Goal: Task Accomplishment & Management: Manage account settings

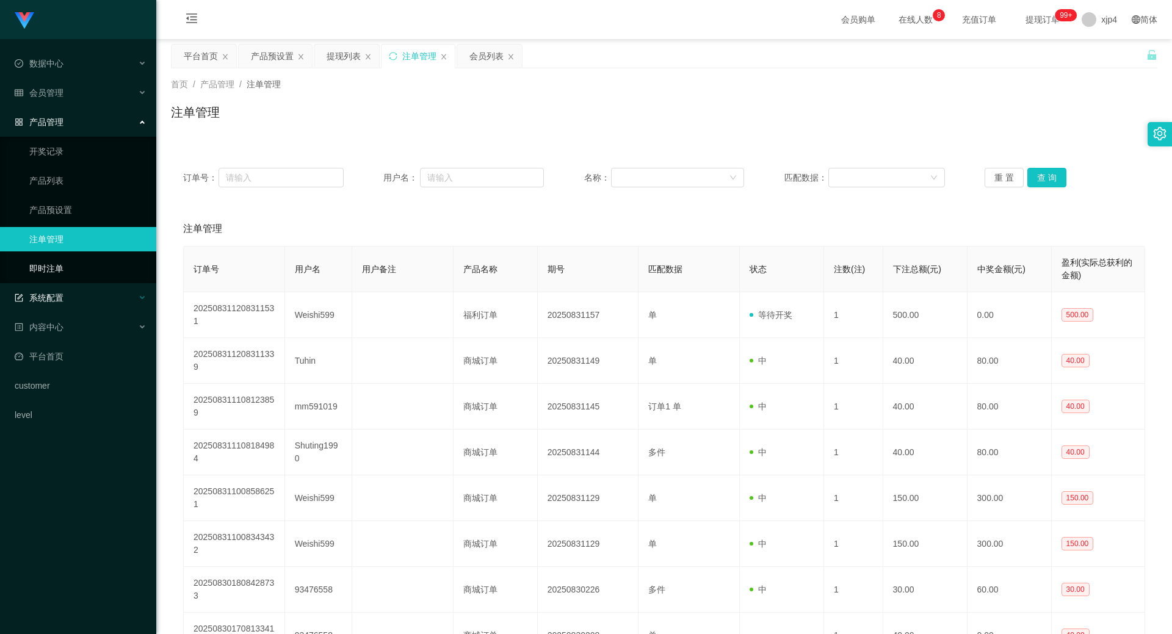
click at [61, 291] on div "系统配置" at bounding box center [78, 298] width 156 height 24
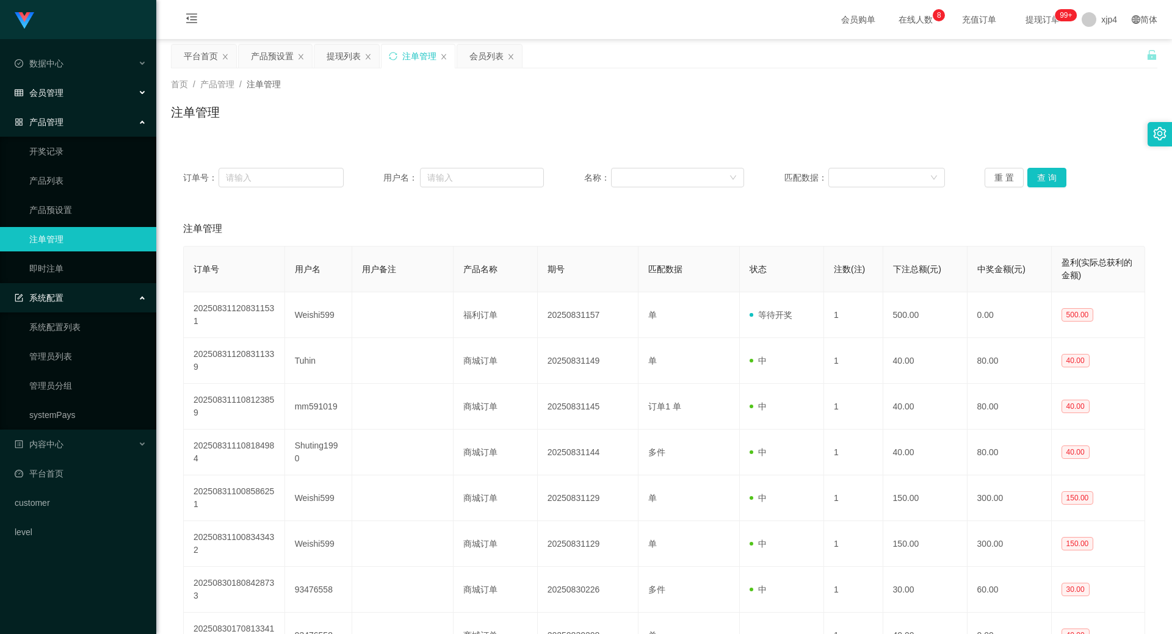
click at [70, 99] on div "会员管理" at bounding box center [78, 93] width 156 height 24
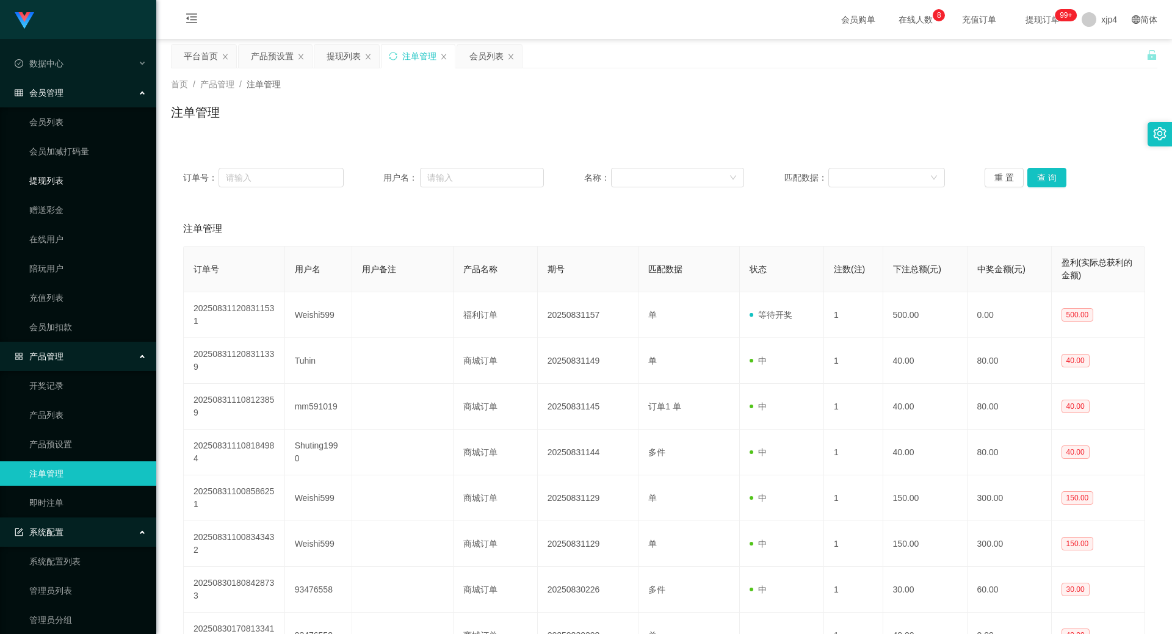
click at [71, 175] on link "提现列表" at bounding box center [87, 181] width 117 height 24
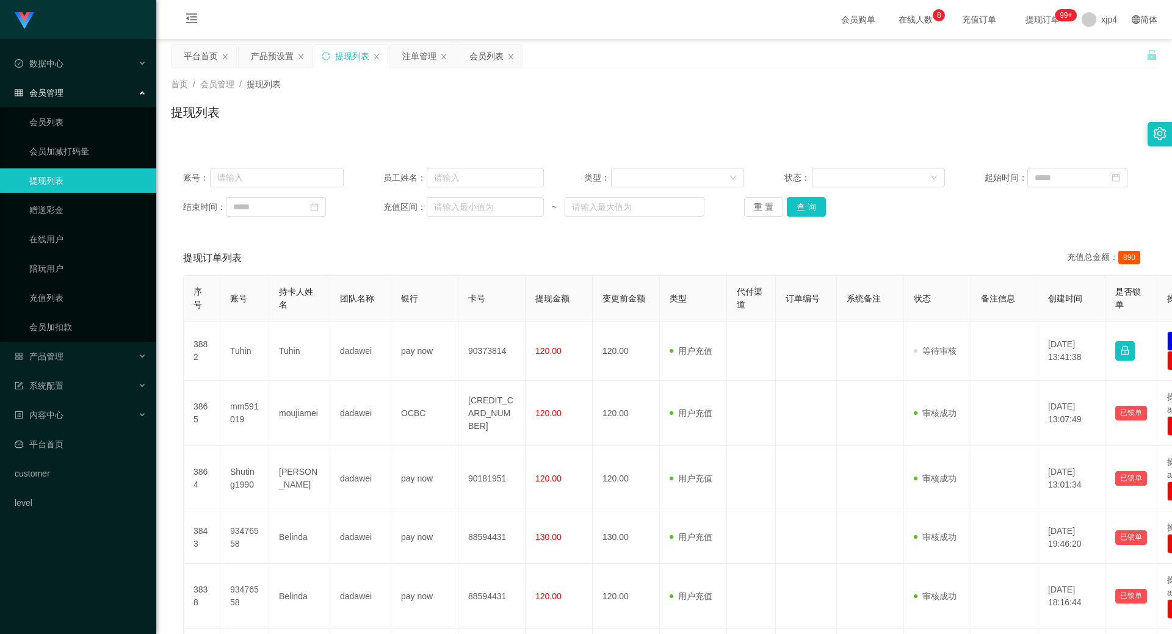
click at [796, 196] on div "账号： 员工姓名： 类型： 状态： 起始时间： 结束时间： 充值区间： ~ 重 置 查 询" at bounding box center [664, 192] width 987 height 73
click at [800, 207] on button "查 询" at bounding box center [806, 207] width 39 height 20
click at [800, 207] on div "重 置 查 询" at bounding box center [824, 207] width 161 height 20
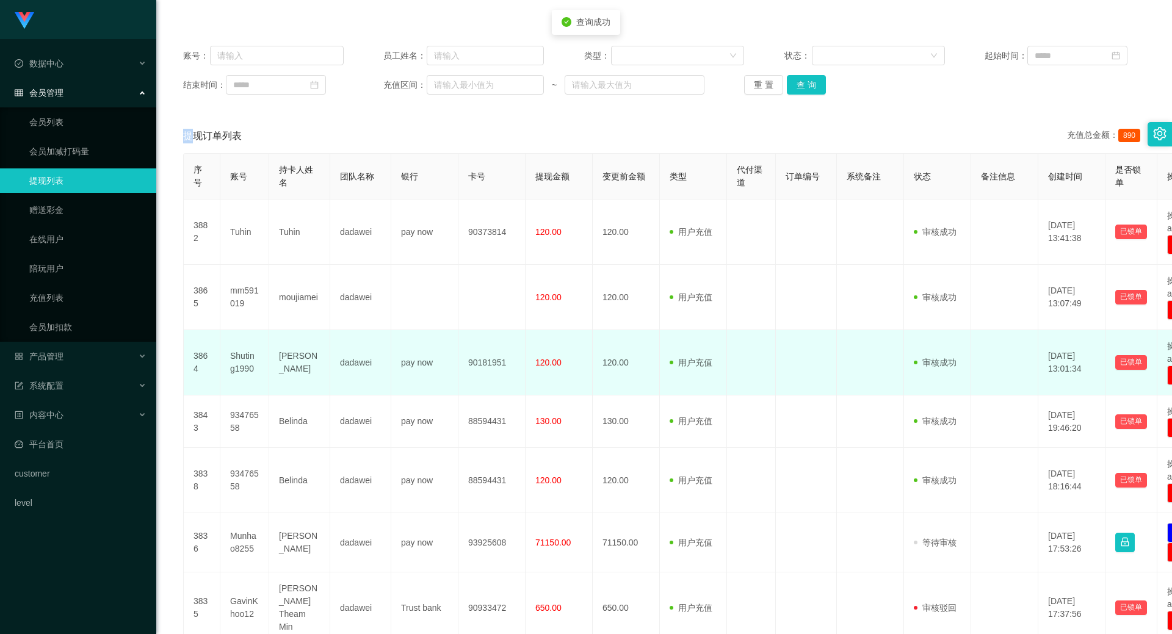
scroll to position [244, 0]
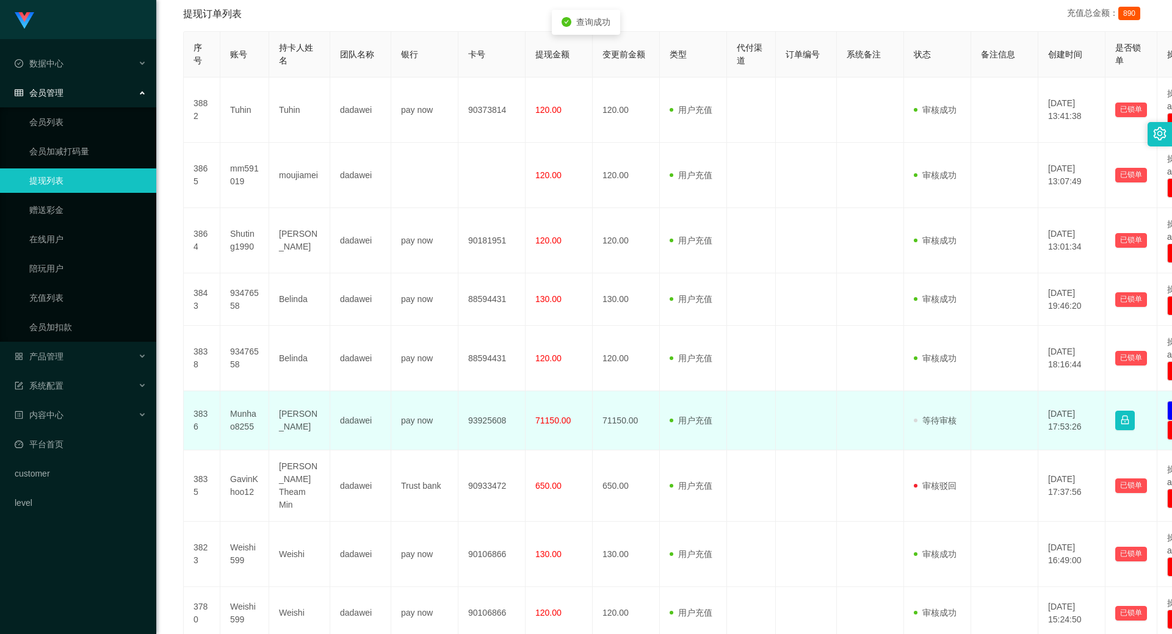
click at [247, 417] on td "Munhao8255" at bounding box center [244, 420] width 49 height 59
copy td "Munhao8255"
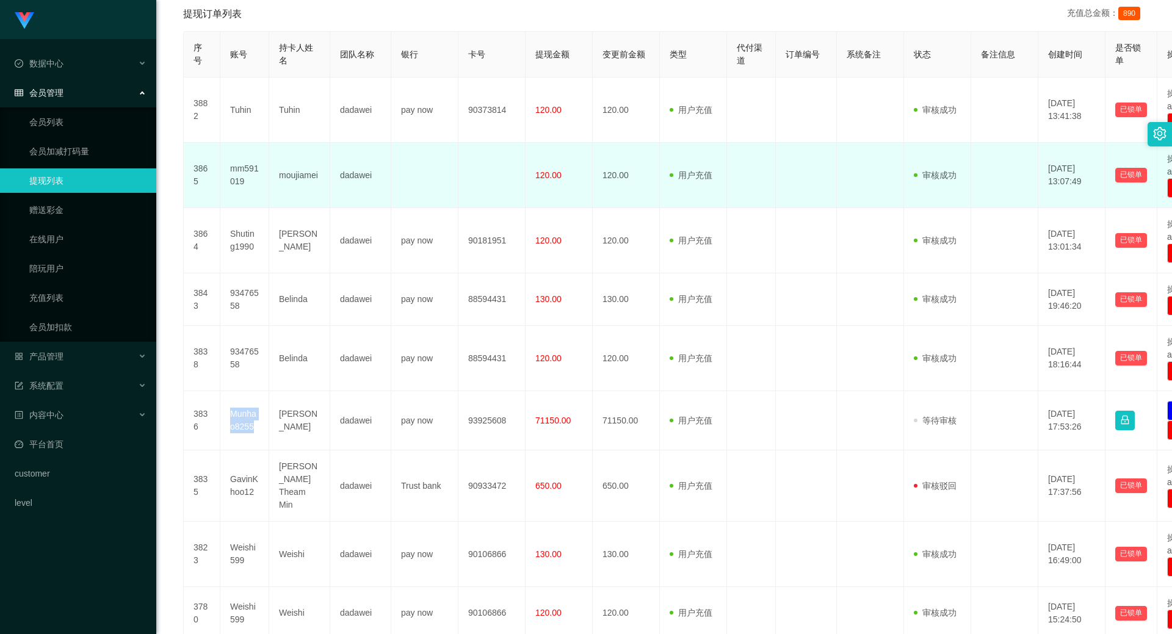
scroll to position [0, 0]
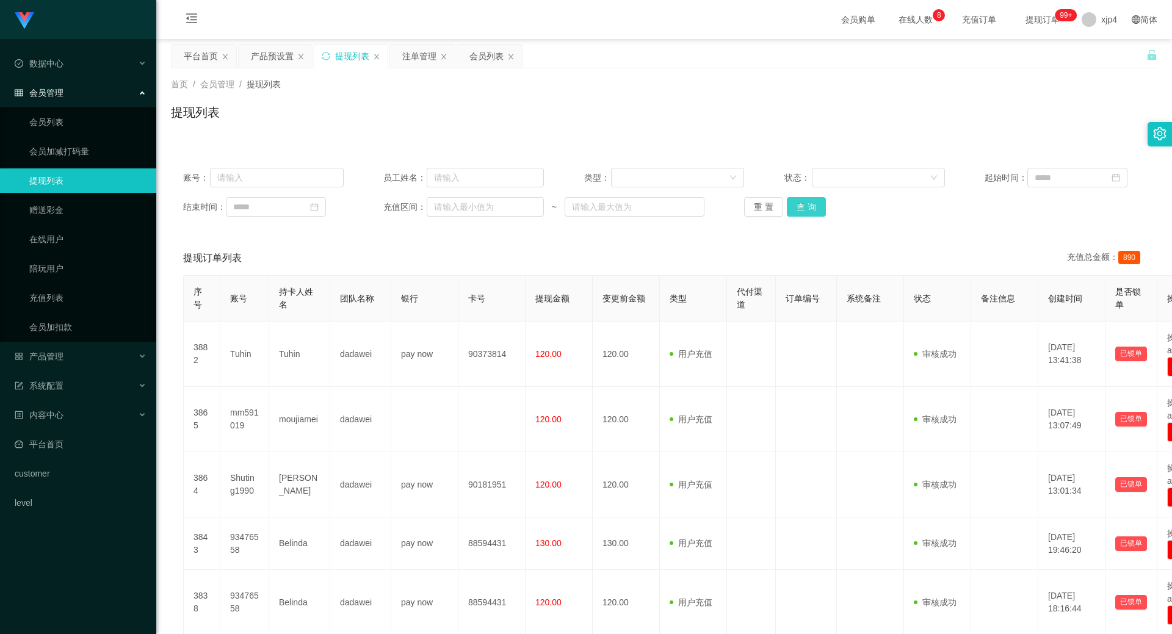
click at [811, 203] on button "查 询" at bounding box center [806, 207] width 39 height 20
click at [811, 203] on div "重 置 查 询" at bounding box center [824, 207] width 161 height 20
click at [811, 203] on button "查 询" at bounding box center [813, 207] width 53 height 20
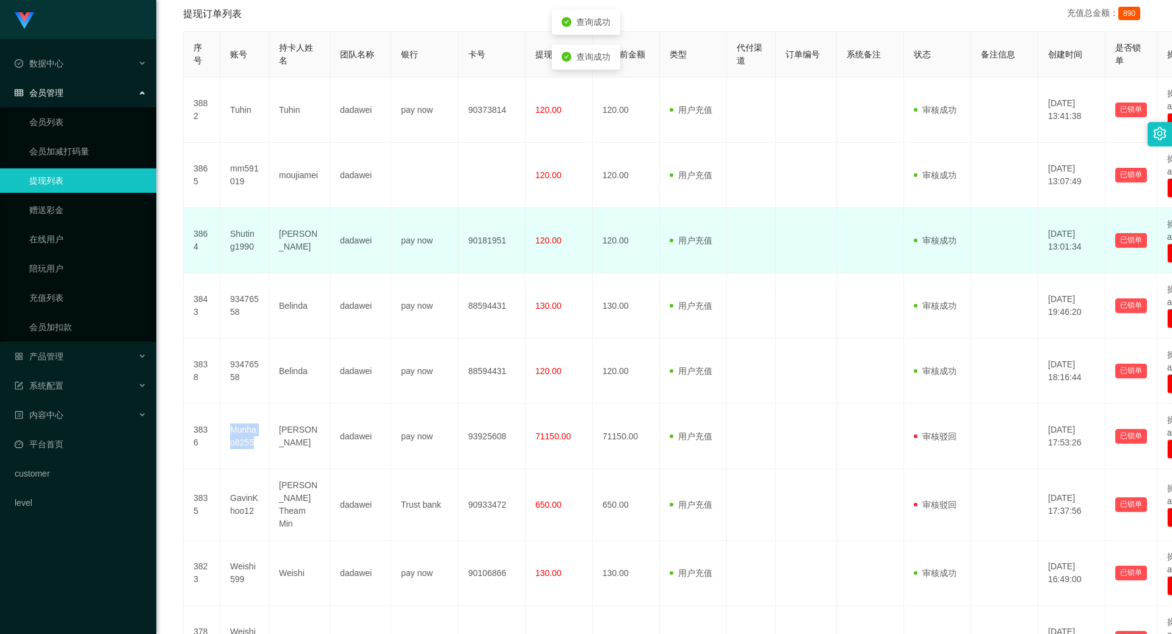
scroll to position [61, 0]
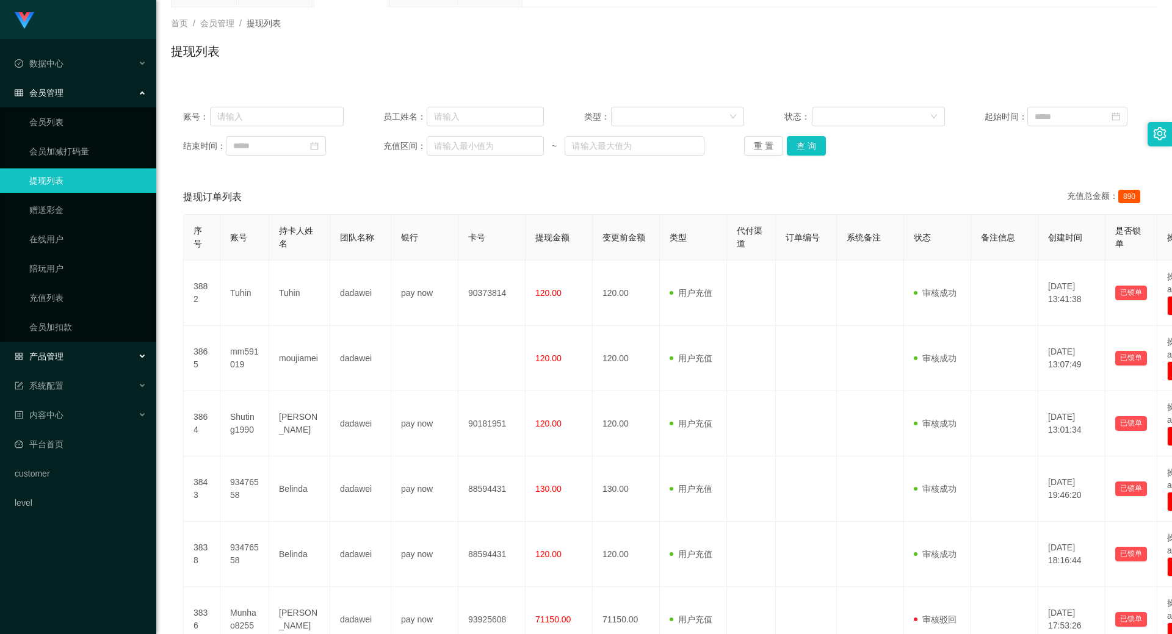
click at [56, 354] on span "产品管理" at bounding box center [39, 357] width 49 height 10
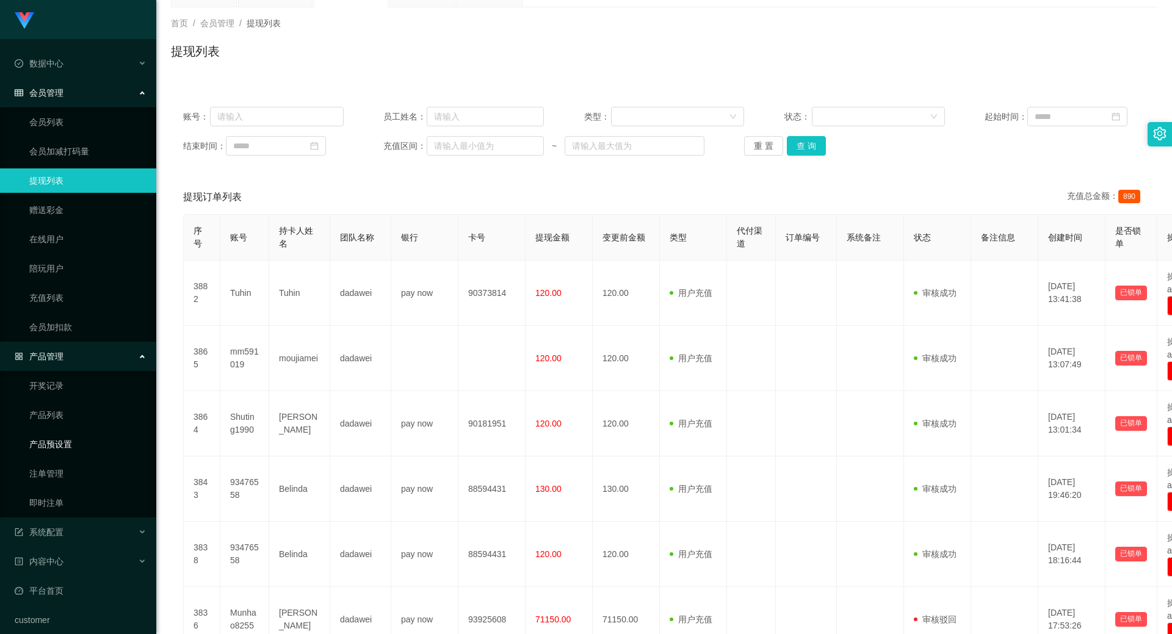
click at [58, 443] on link "产品预设置" at bounding box center [87, 444] width 117 height 24
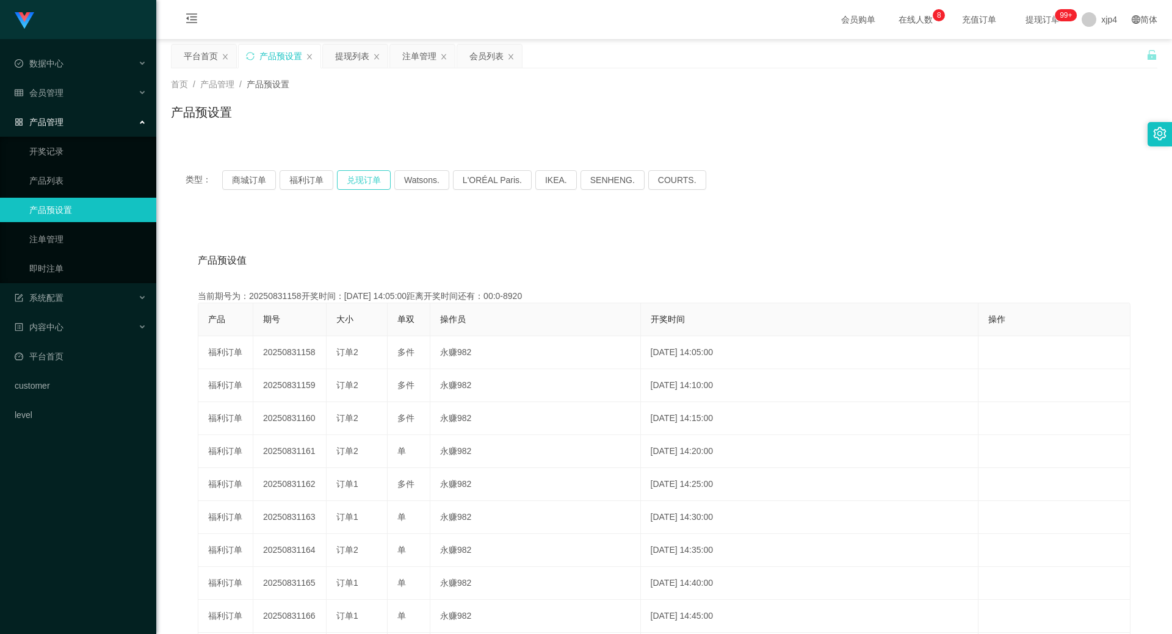
click at [358, 181] on button "兑现订单" at bounding box center [364, 180] width 54 height 20
click at [59, 307] on div "系统配置" at bounding box center [78, 298] width 156 height 24
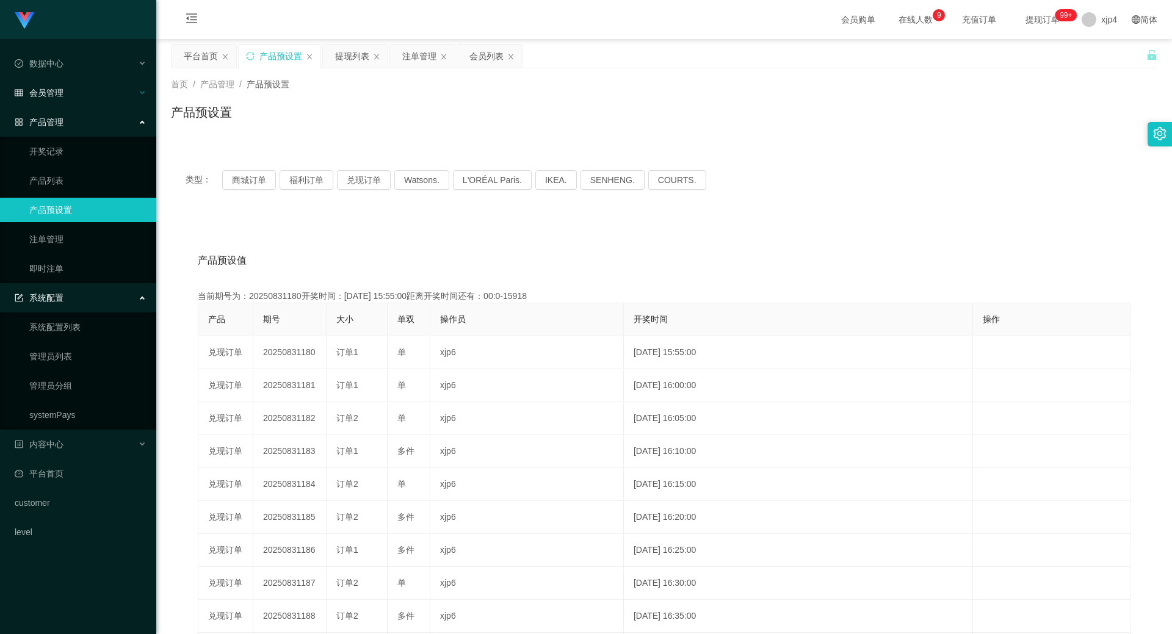
click at [56, 98] on div "会员管理" at bounding box center [78, 93] width 156 height 24
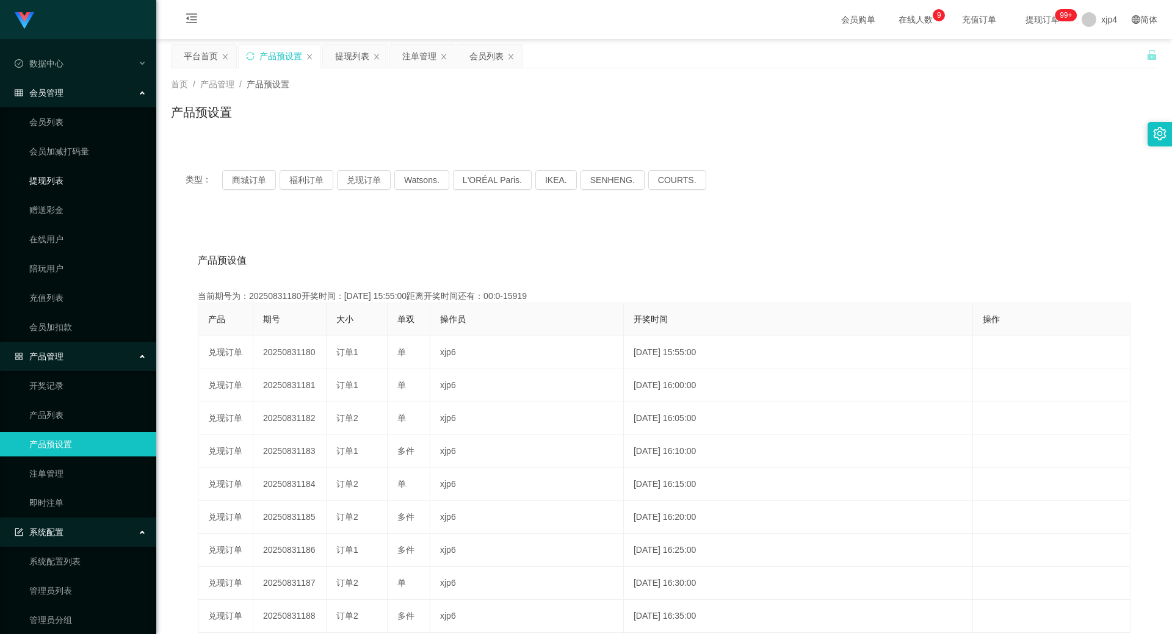
click at [62, 187] on link "提现列表" at bounding box center [87, 181] width 117 height 24
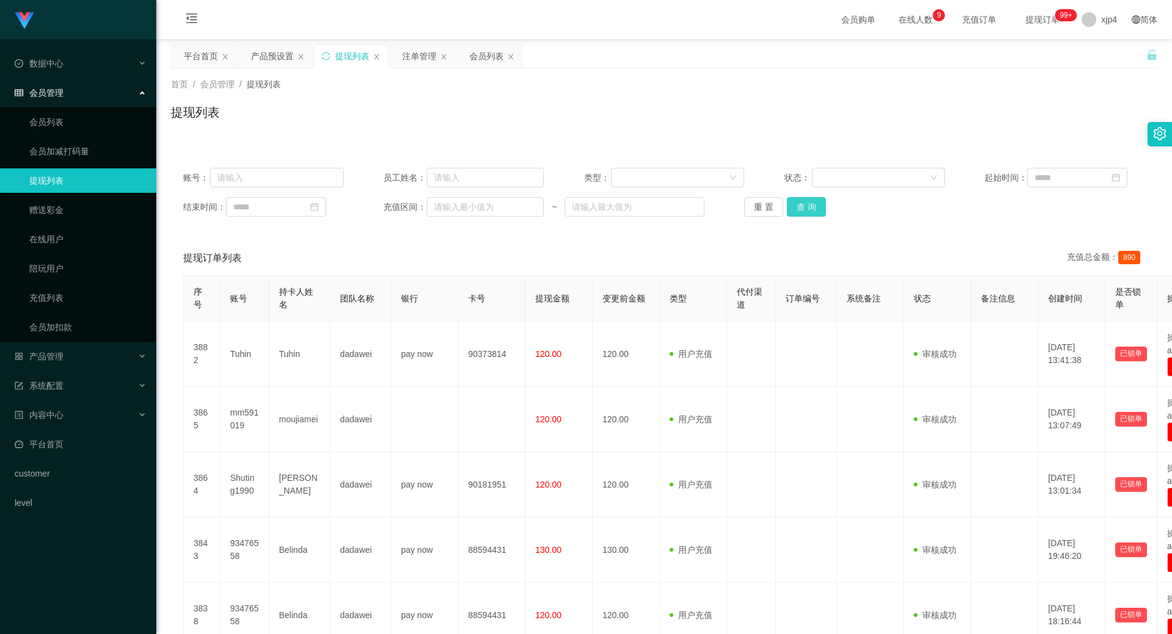
click at [809, 210] on button "查 询" at bounding box center [806, 207] width 39 height 20
click at [809, 210] on div "重 置 查 询" at bounding box center [824, 207] width 161 height 20
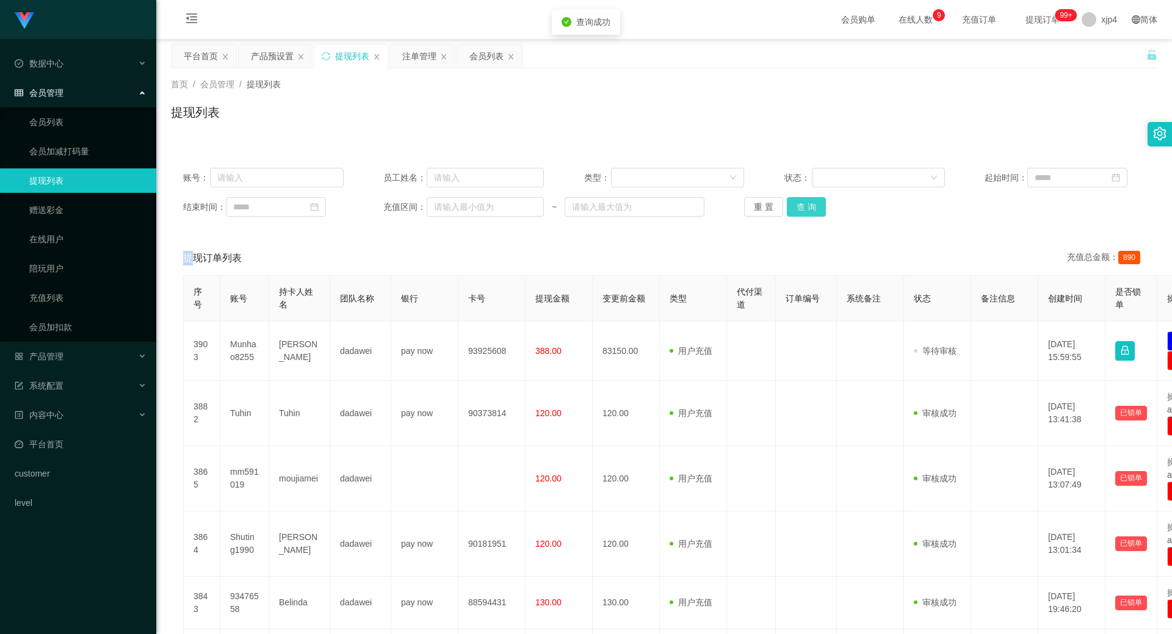
click at [809, 210] on button "查 询" at bounding box center [806, 207] width 39 height 20
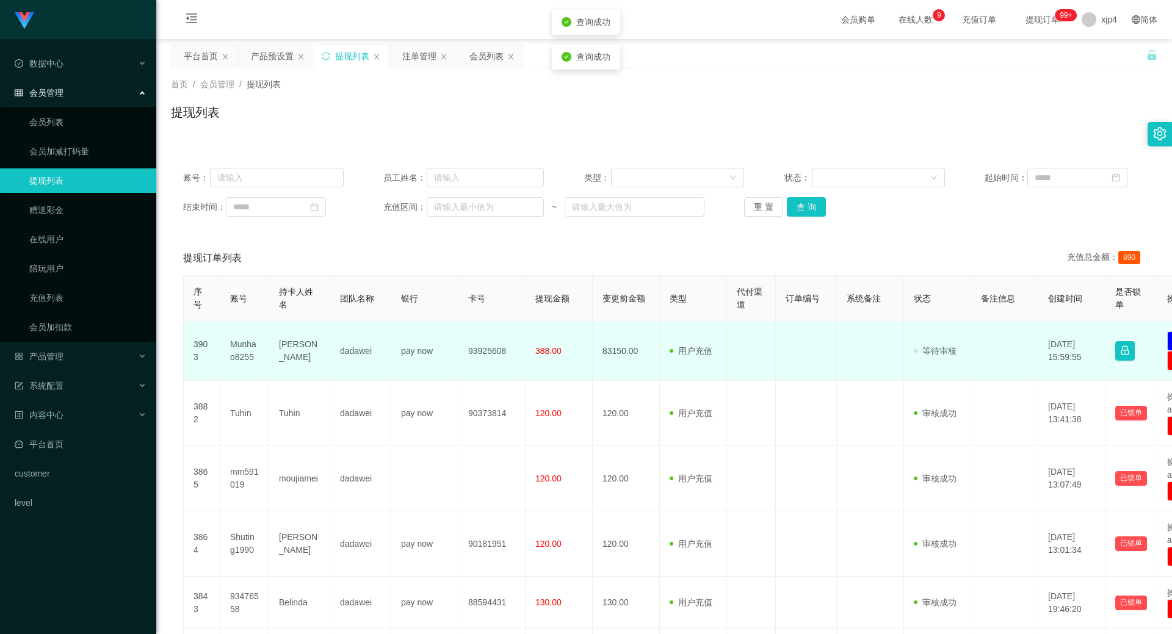
click at [245, 351] on td "Munhao8255" at bounding box center [244, 351] width 49 height 59
copy td "Munhao8255"
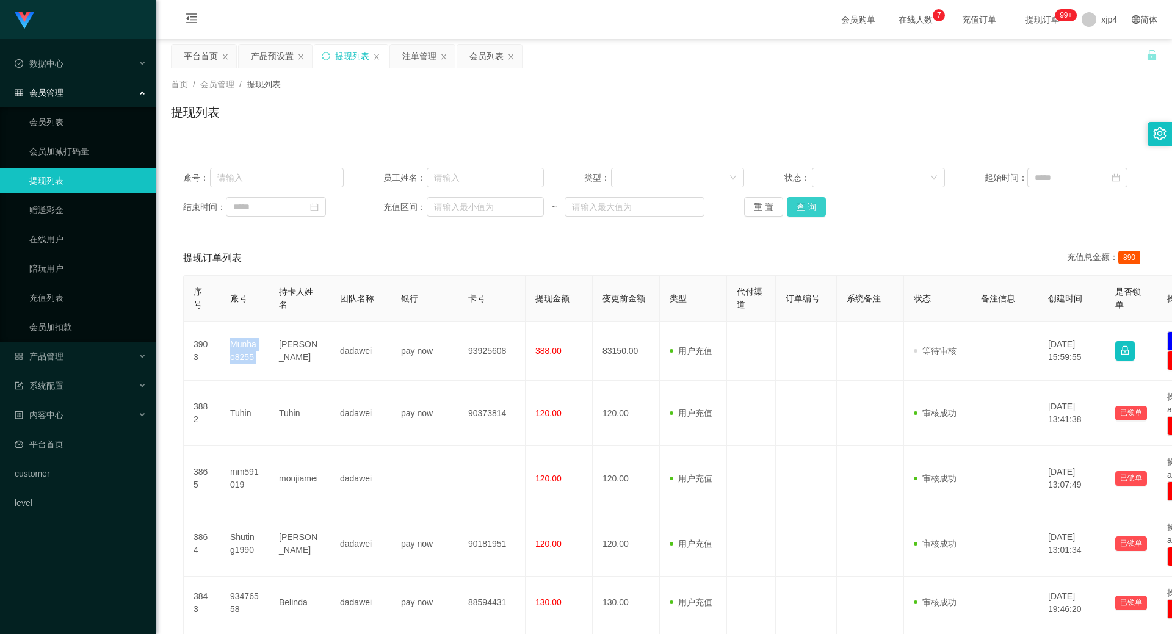
click at [804, 203] on button "查 询" at bounding box center [806, 207] width 39 height 20
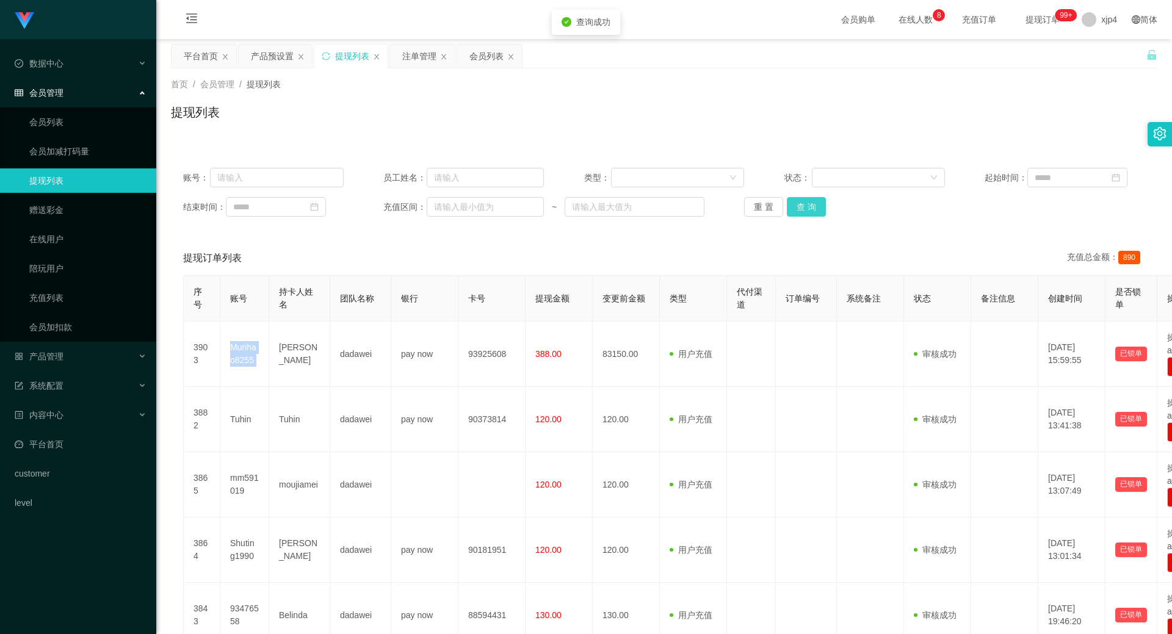
click at [804, 203] on button "查 询" at bounding box center [806, 207] width 39 height 20
click at [804, 203] on div "重 置 查 询" at bounding box center [824, 207] width 161 height 20
click at [804, 203] on button "查 询" at bounding box center [806, 207] width 39 height 20
click at [804, 203] on div "重 置 查 询" at bounding box center [824, 207] width 161 height 20
click at [804, 203] on button "查 询" at bounding box center [806, 207] width 39 height 20
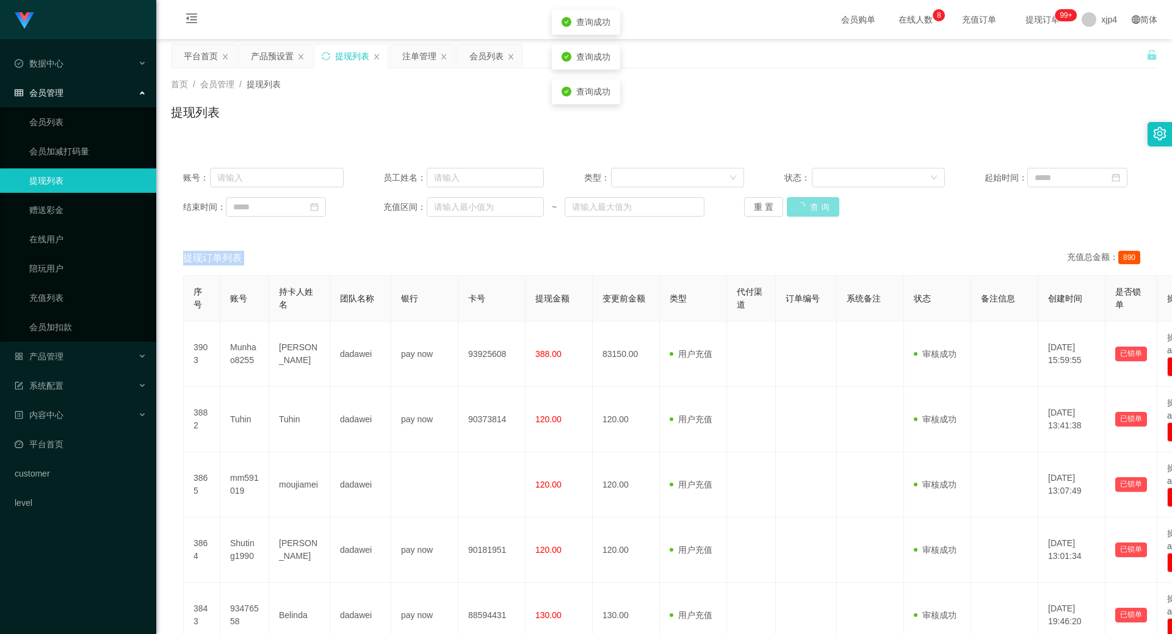
click at [804, 203] on div "重 置 查 询" at bounding box center [824, 207] width 161 height 20
click at [808, 203] on button "查 询" at bounding box center [806, 207] width 39 height 20
click at [808, 203] on div "重 置 查 询" at bounding box center [824, 207] width 161 height 20
click at [808, 203] on button "查 询" at bounding box center [806, 207] width 39 height 20
click at [808, 203] on div "重 置 查 询" at bounding box center [824, 207] width 161 height 20
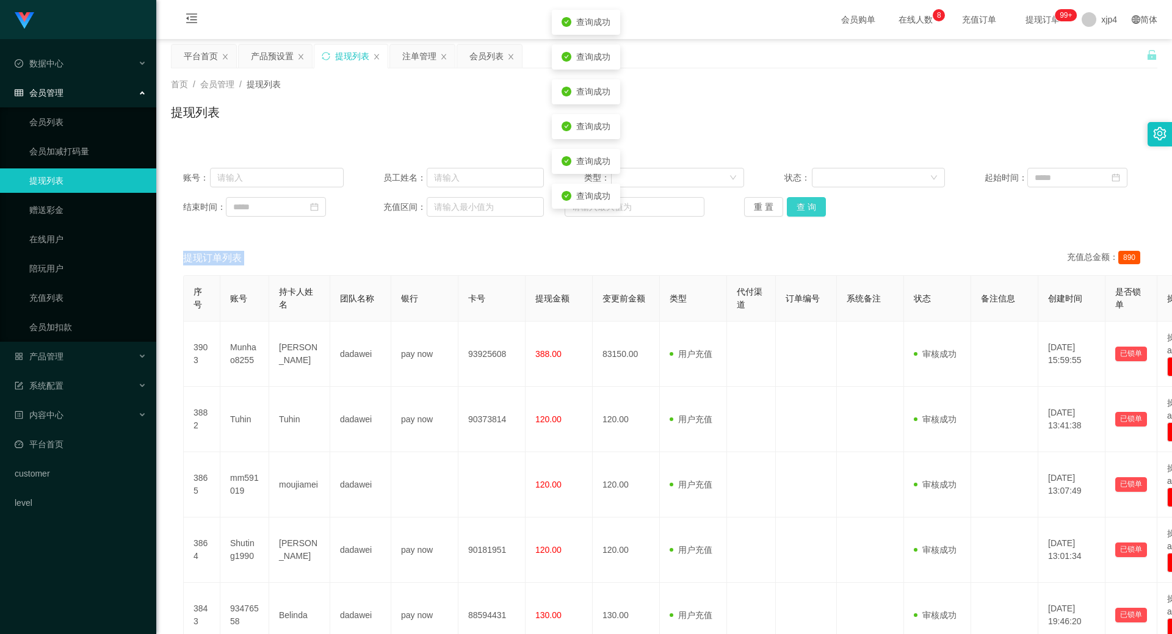
click at [808, 203] on button "查 询" at bounding box center [806, 207] width 39 height 20
click at [807, 211] on button "查 询" at bounding box center [806, 207] width 39 height 20
click at [807, 211] on div "重 置 查 询" at bounding box center [824, 207] width 161 height 20
click at [807, 211] on button "查 询" at bounding box center [813, 207] width 53 height 20
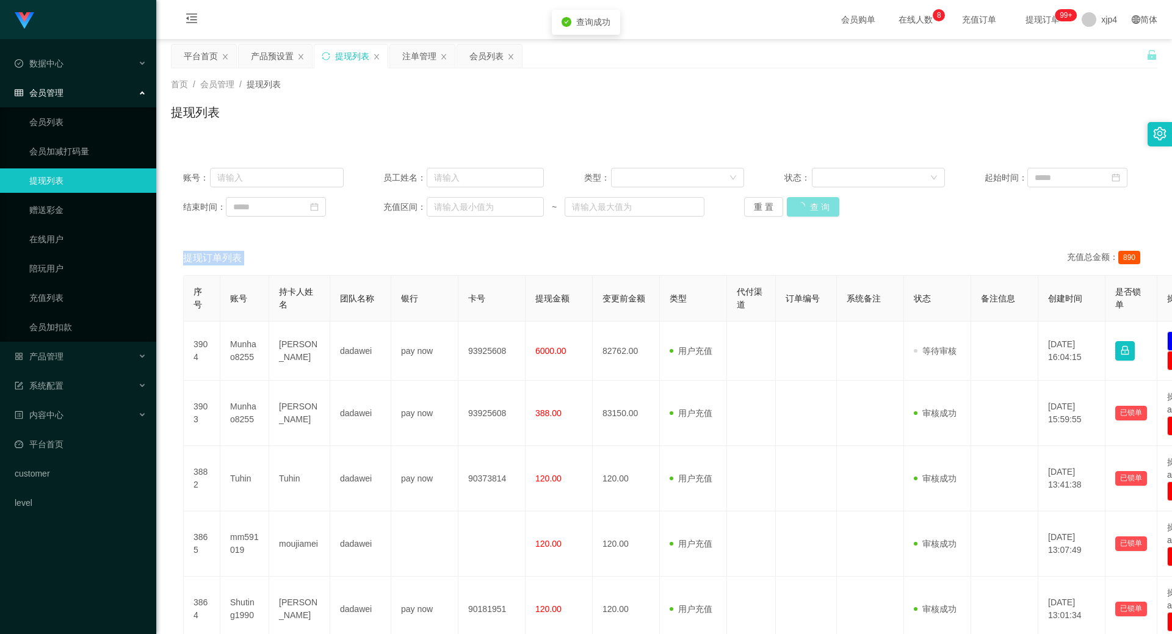
click at [807, 211] on div "重 置 查 询" at bounding box center [824, 207] width 161 height 20
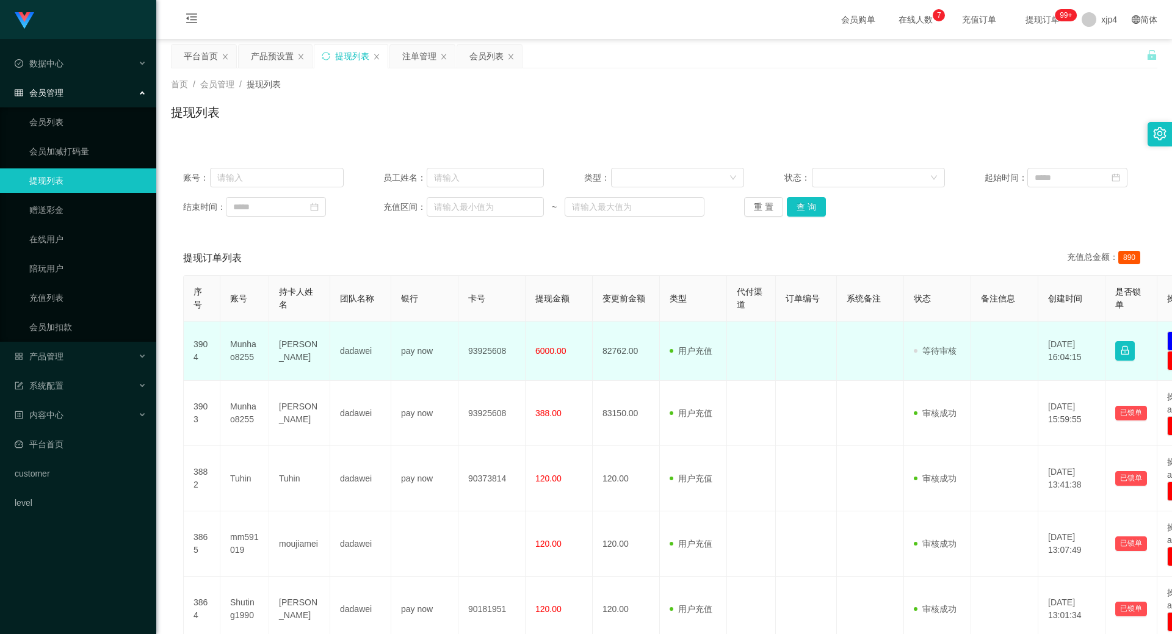
click at [234, 347] on td "Munhao8255" at bounding box center [244, 351] width 49 height 59
copy td "Munhao8255"
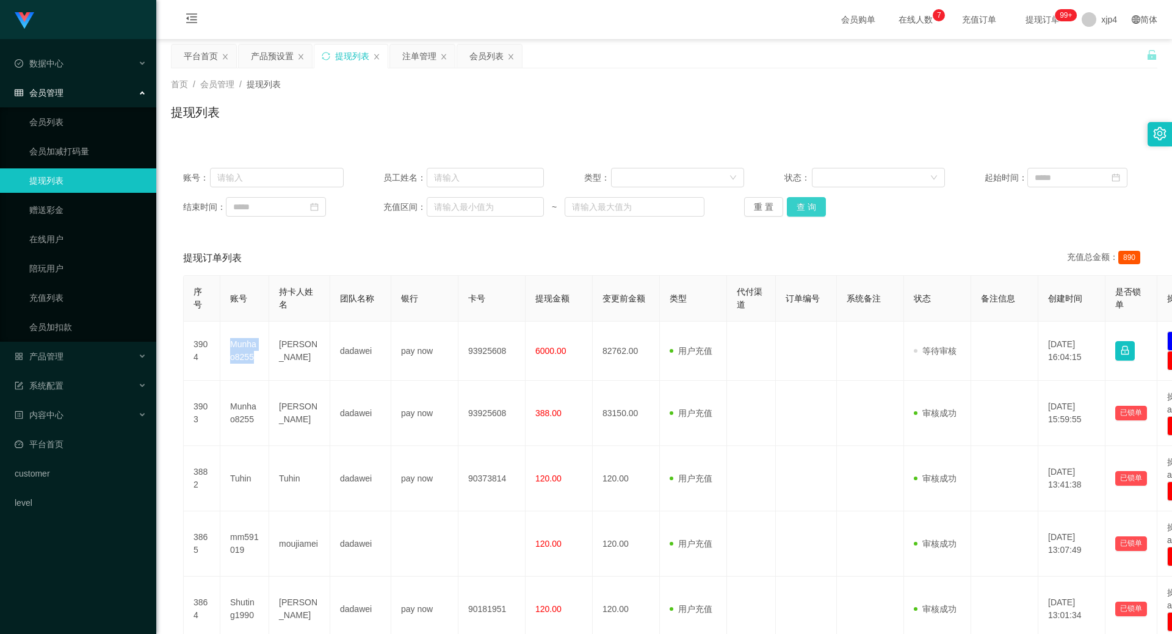
click at [791, 210] on button "查 询" at bounding box center [806, 207] width 39 height 20
click at [791, 210] on div "重 置 查 询" at bounding box center [824, 207] width 161 height 20
click at [791, 210] on button "查 询" at bounding box center [806, 207] width 39 height 20
click at [791, 210] on div "重 置 查 询" at bounding box center [824, 207] width 161 height 20
click at [791, 210] on button "查 询" at bounding box center [806, 207] width 39 height 20
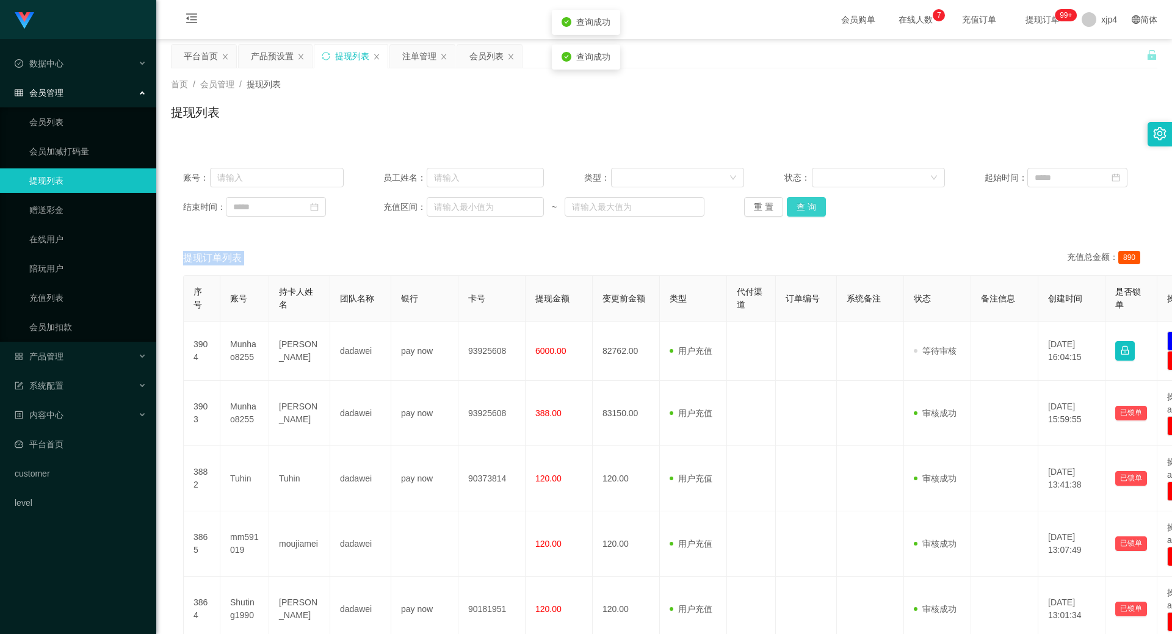
click at [791, 210] on div "重 置 查 询" at bounding box center [824, 207] width 161 height 20
click at [791, 210] on button "查 询" at bounding box center [806, 207] width 39 height 20
click at [54, 354] on span "产品管理" at bounding box center [39, 357] width 49 height 10
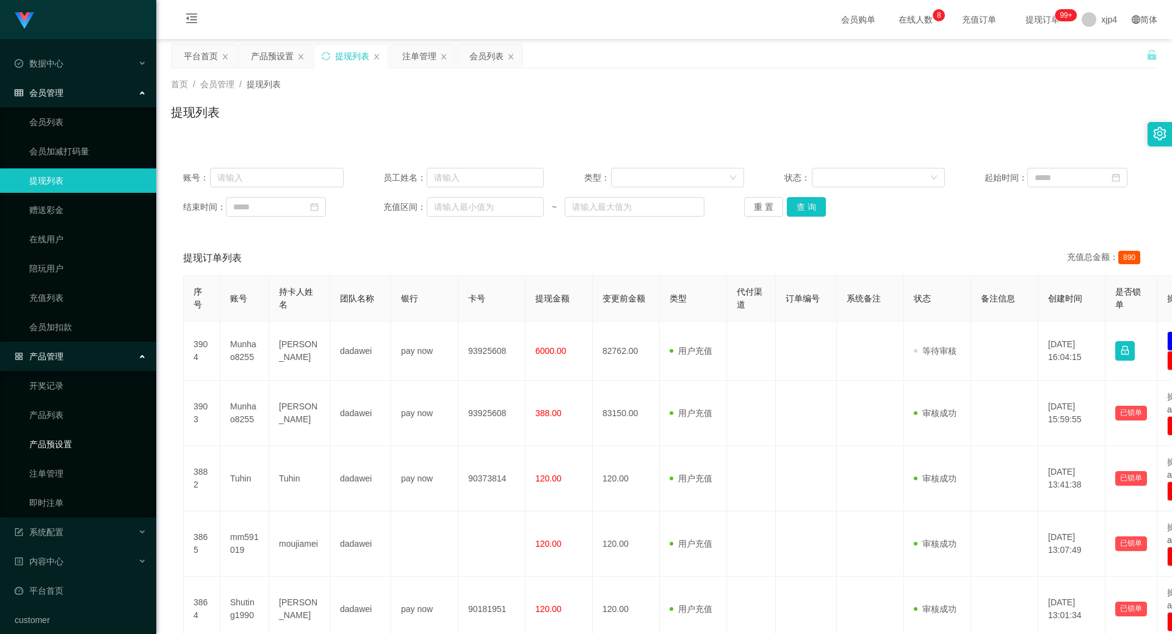
click at [69, 440] on link "产品预设置" at bounding box center [87, 444] width 117 height 24
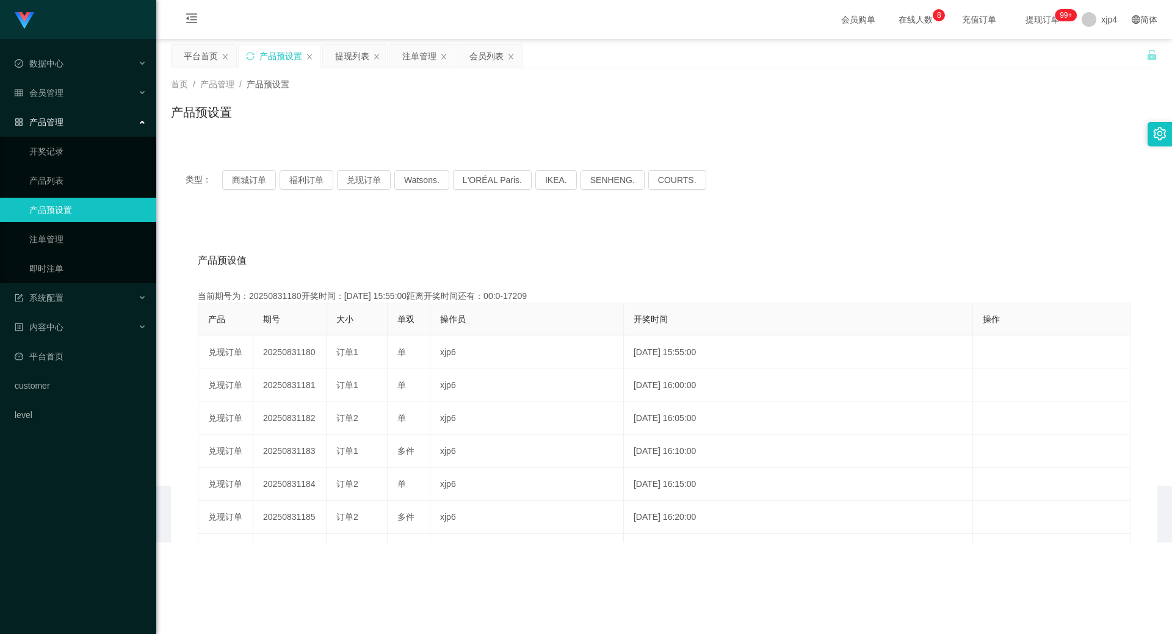
click at [62, 471] on div "Shopee工作台代理端 数据中心 会员管理 会员列表 会员加减打码量 提现列表 赠送彩金 在线用户 陪玩用户 充值列表 会员加扣款 产品管理 开奖记录 产品…" at bounding box center [78, 317] width 156 height 634
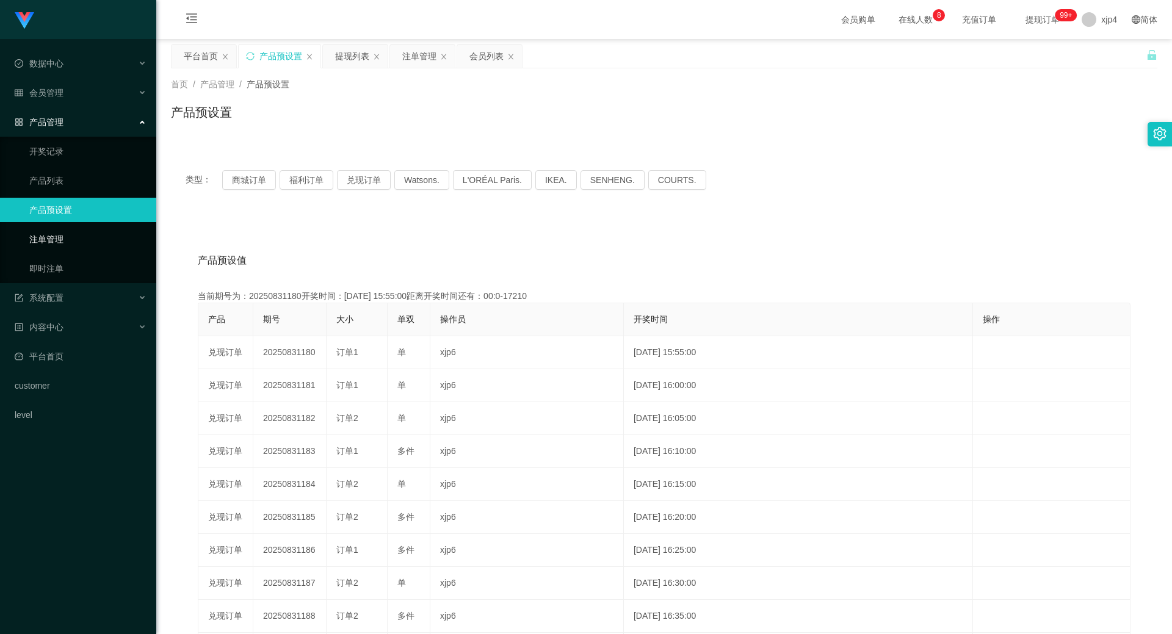
click at [59, 234] on link "注单管理" at bounding box center [87, 239] width 117 height 24
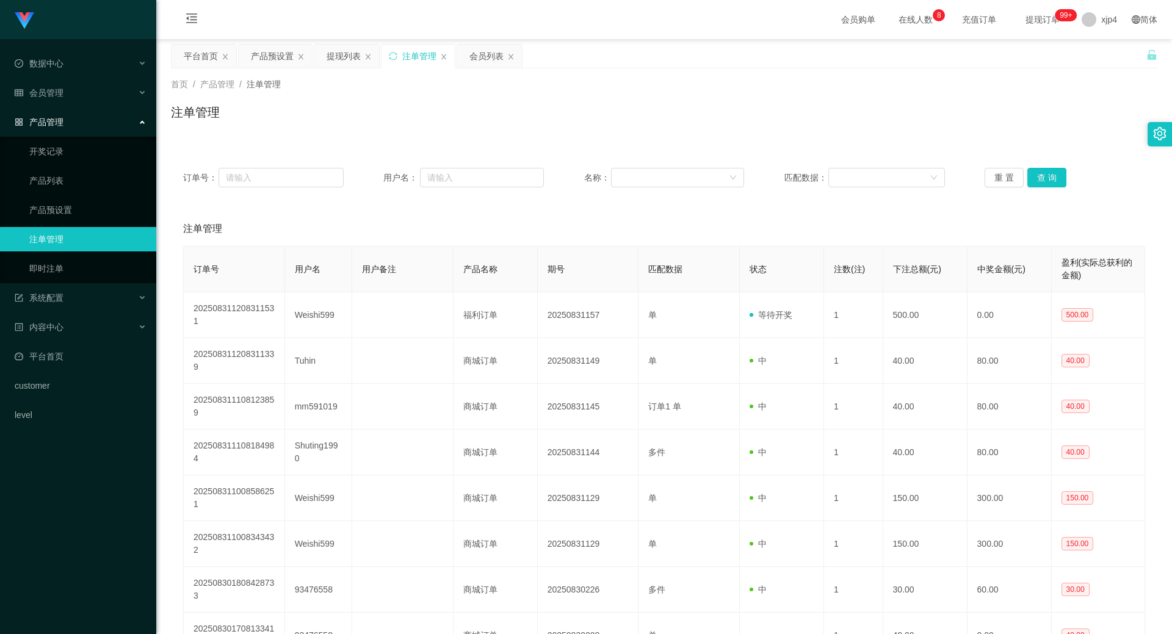
click at [1042, 166] on div "订单号： 用户名： 名称： 匹配数据： 重 置 查 询" at bounding box center [664, 178] width 987 height 44
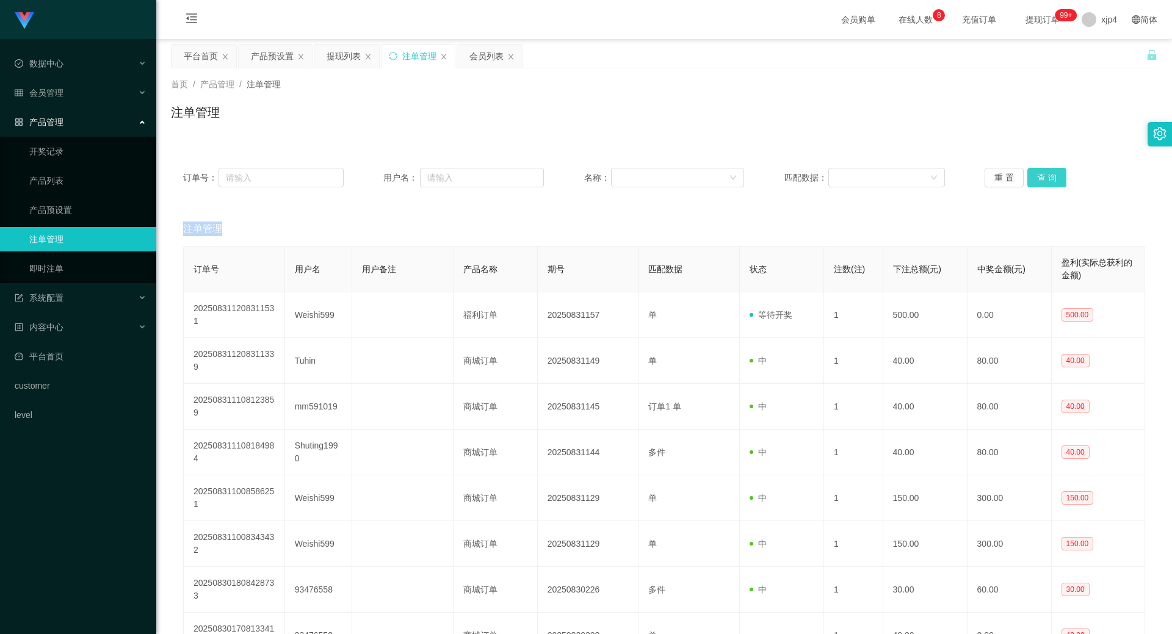
click at [1039, 173] on button "查 询" at bounding box center [1047, 178] width 39 height 20
click at [1039, 173] on div "重 置 查 询" at bounding box center [1065, 178] width 161 height 20
click at [1039, 173] on button "查 询" at bounding box center [1054, 178] width 53 height 20
click at [1039, 173] on button "查 询" at bounding box center [1047, 178] width 39 height 20
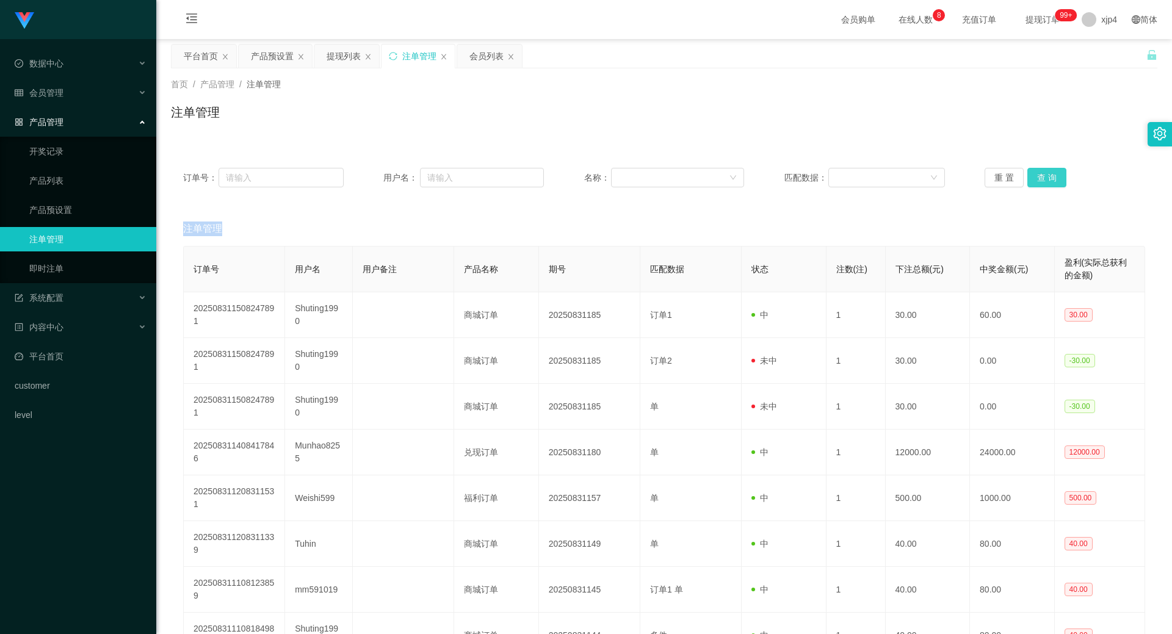
click at [1039, 173] on div "重 置 查 询" at bounding box center [1065, 178] width 161 height 20
click at [1039, 173] on button "查 询" at bounding box center [1047, 178] width 39 height 20
click at [1039, 173] on div "重 置 查 询" at bounding box center [1065, 178] width 161 height 20
click at [1039, 173] on button "查 询" at bounding box center [1047, 178] width 39 height 20
click at [1039, 173] on div "重 置 查 询" at bounding box center [1065, 178] width 161 height 20
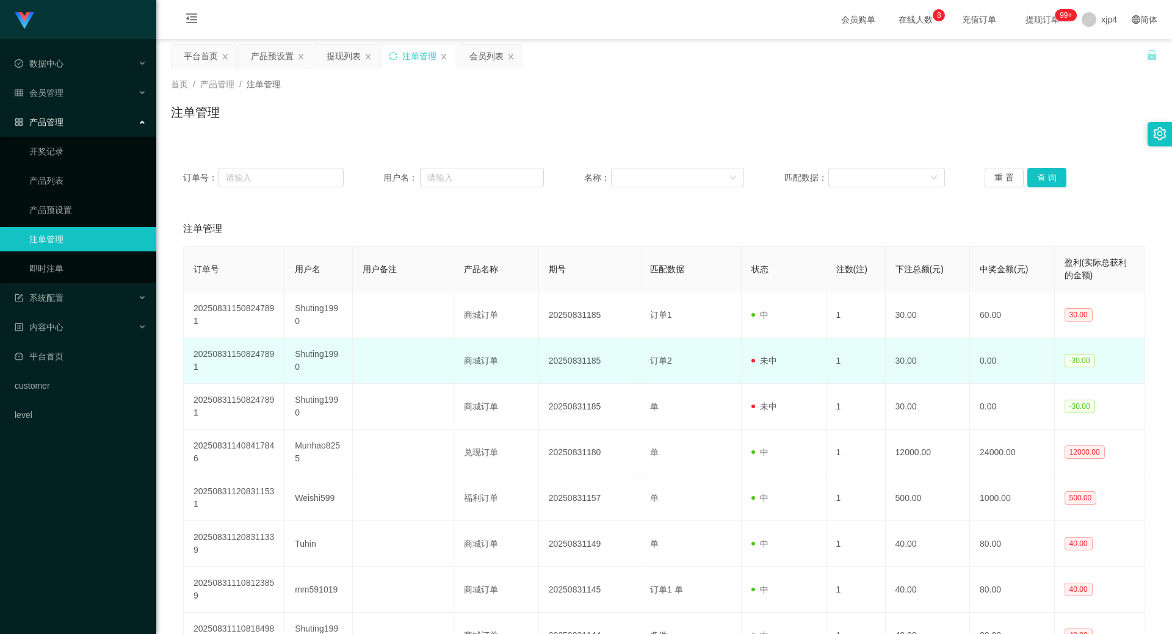
click at [315, 352] on td "Shuting1990" at bounding box center [319, 361] width 68 height 46
copy td "Shuting1990"
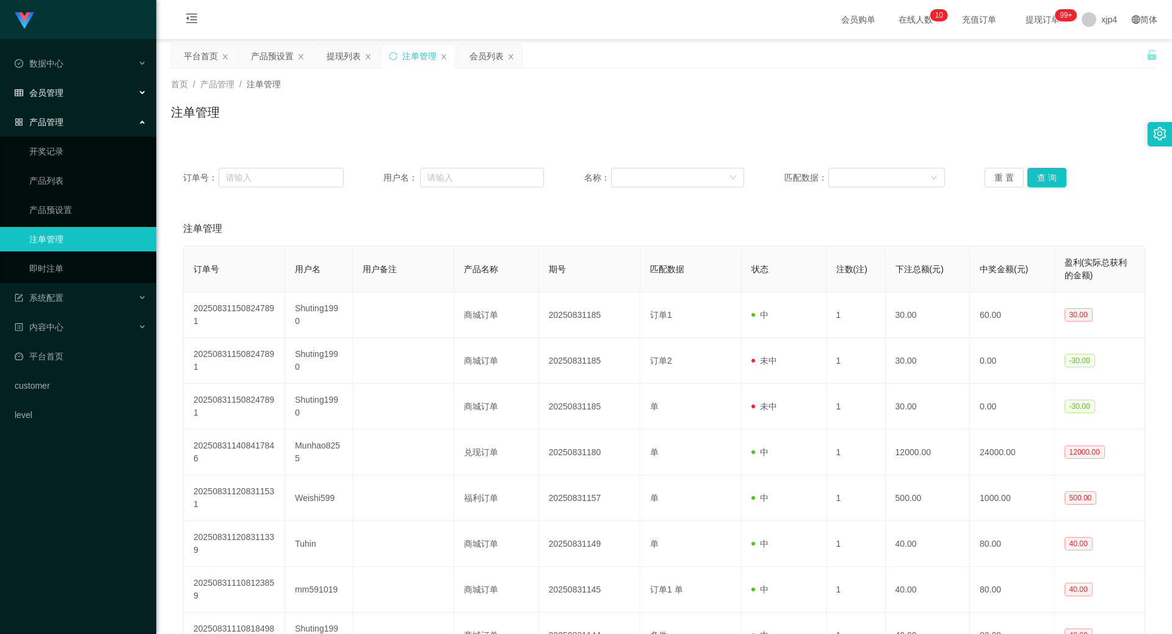
click at [57, 96] on span "会员管理" at bounding box center [39, 93] width 49 height 10
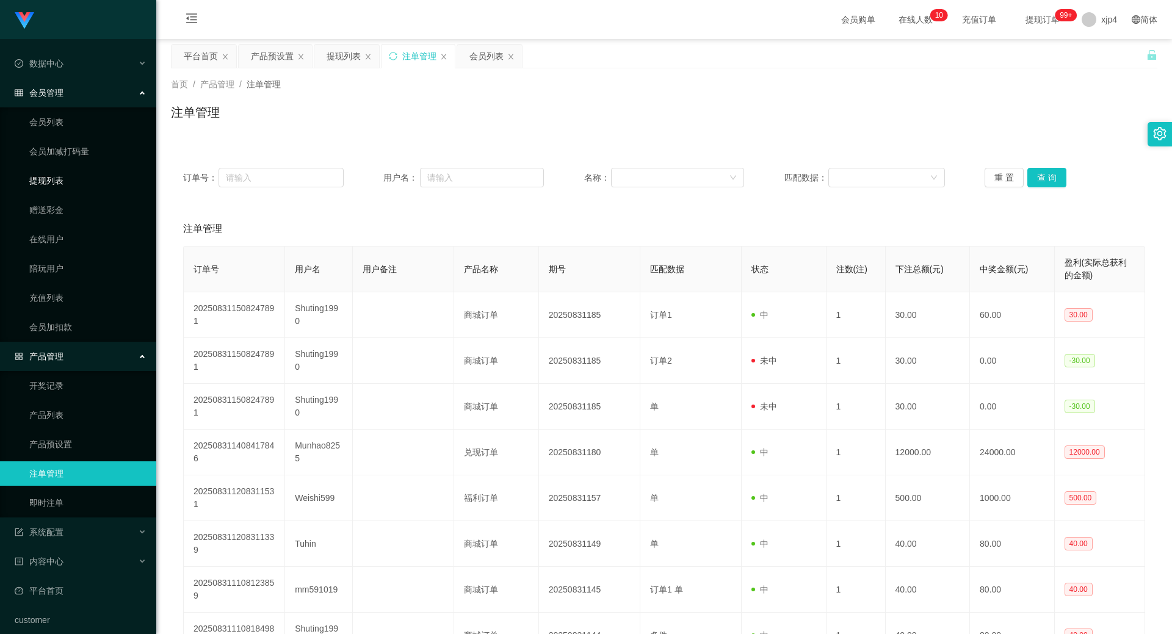
click at [64, 175] on link "提现列表" at bounding box center [87, 181] width 117 height 24
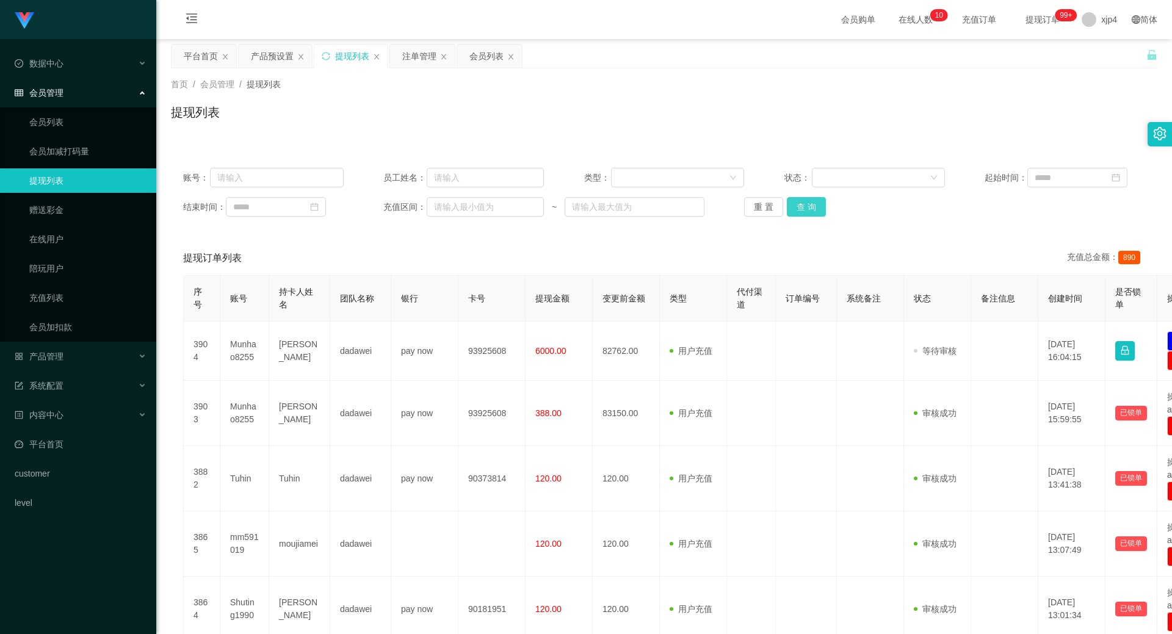
click at [810, 200] on button "查 询" at bounding box center [806, 207] width 39 height 20
click at [810, 200] on div "重 置 查 询" at bounding box center [824, 207] width 161 height 20
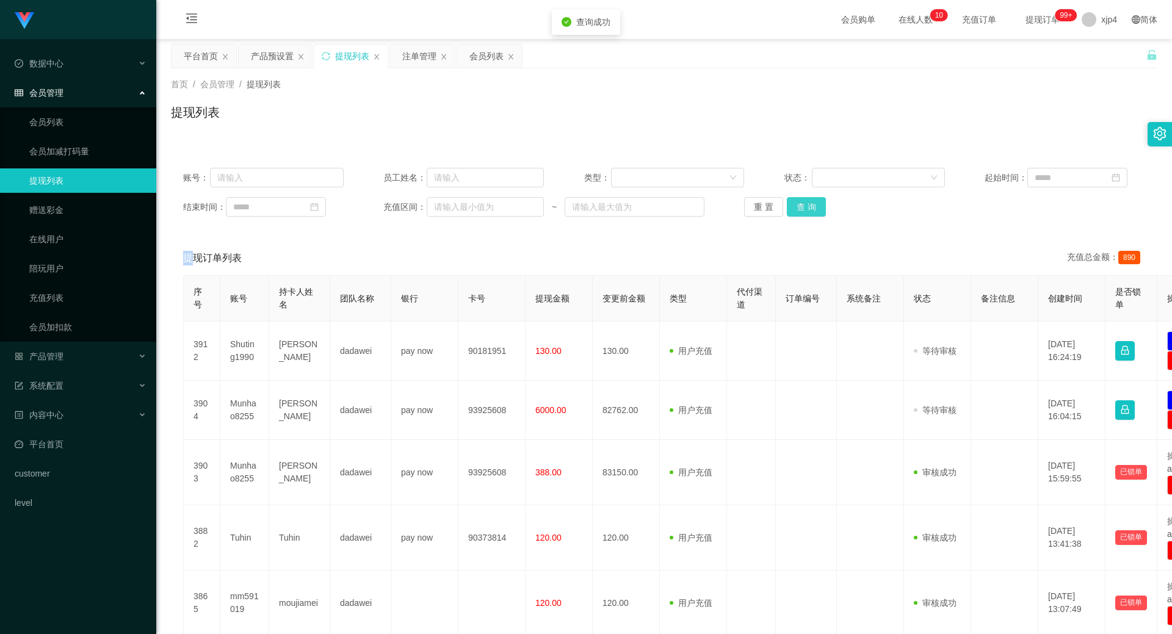
click at [810, 200] on button "查 询" at bounding box center [806, 207] width 39 height 20
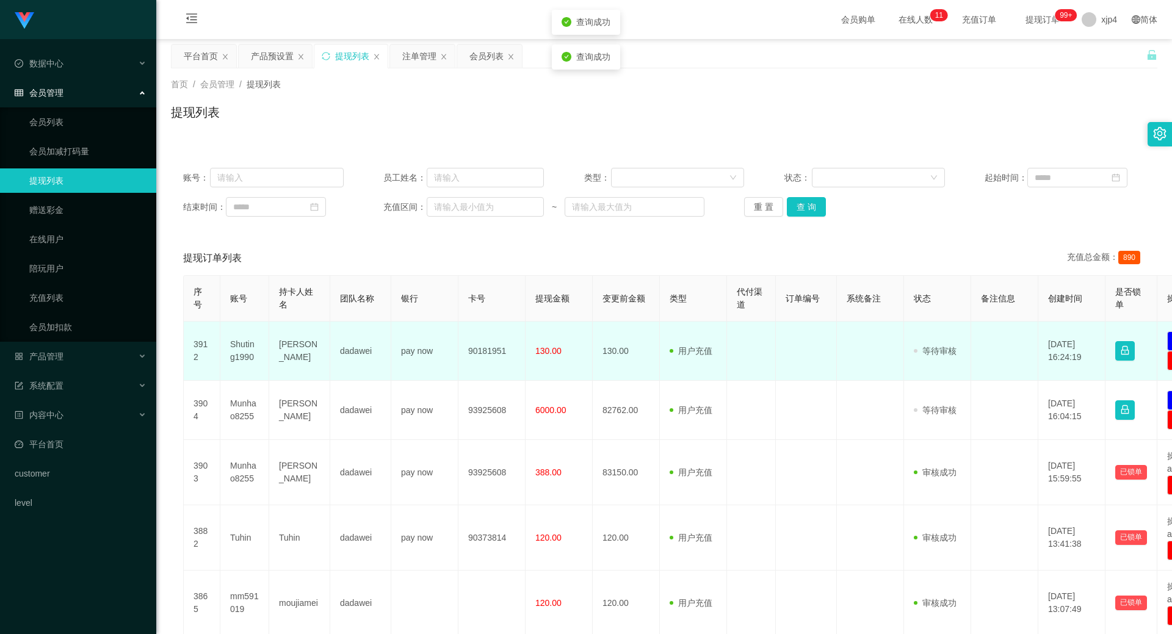
click at [244, 346] on td "Shuting1990" at bounding box center [244, 351] width 49 height 59
copy td "Shuting1990"
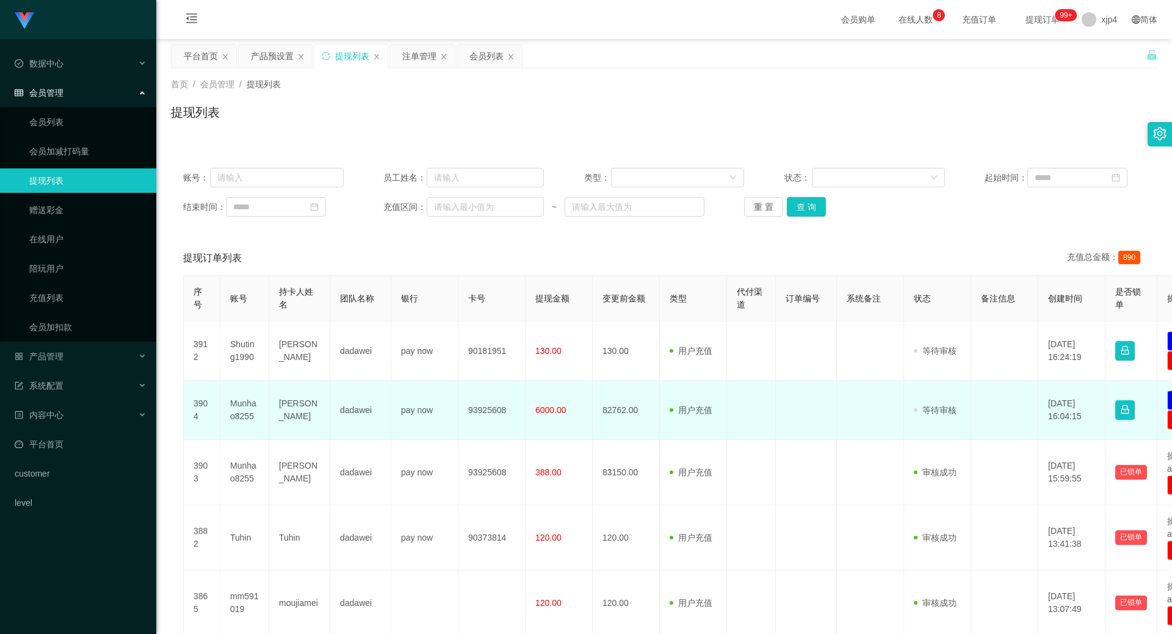
click at [248, 407] on td "Munhao8255" at bounding box center [244, 410] width 49 height 59
copy td "Munhao8255"
click at [239, 407] on td "Munhao8255" at bounding box center [244, 410] width 49 height 59
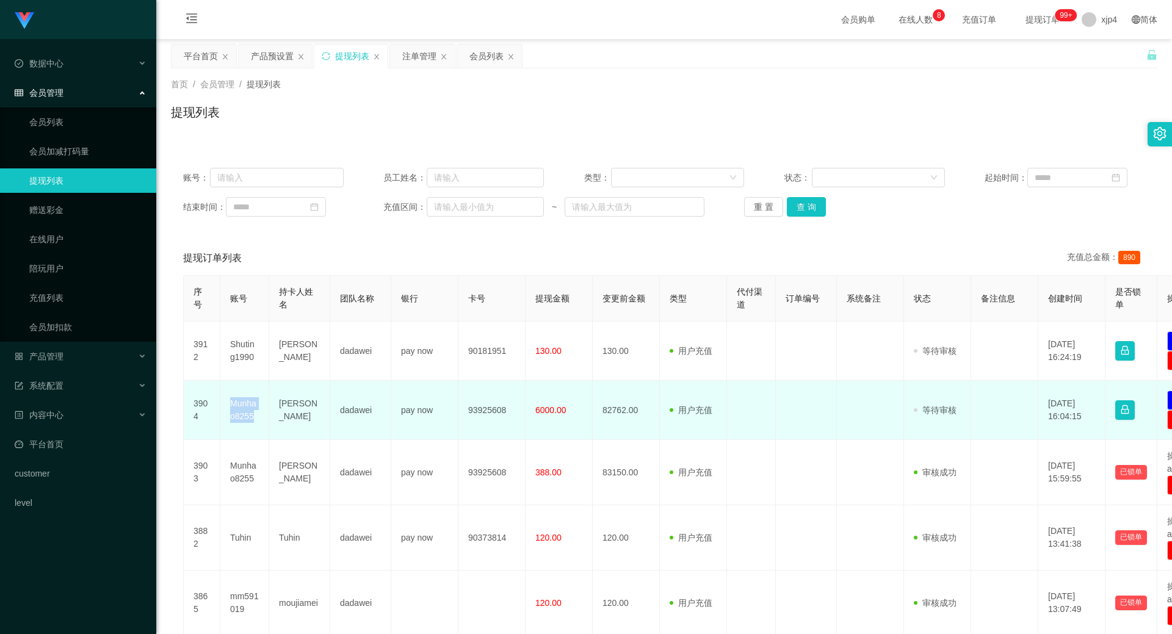
click at [239, 407] on td "Munhao8255" at bounding box center [244, 410] width 49 height 59
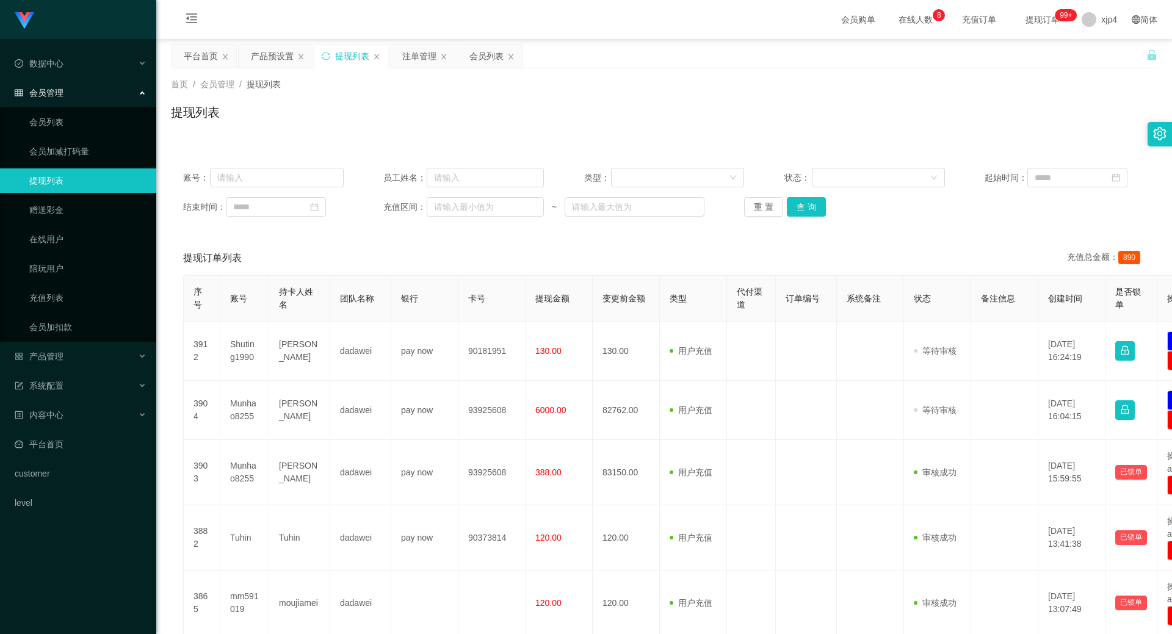
click at [824, 210] on div "重 置 查 询" at bounding box center [824, 207] width 161 height 20
click at [66, 128] on link "会员列表" at bounding box center [87, 122] width 117 height 24
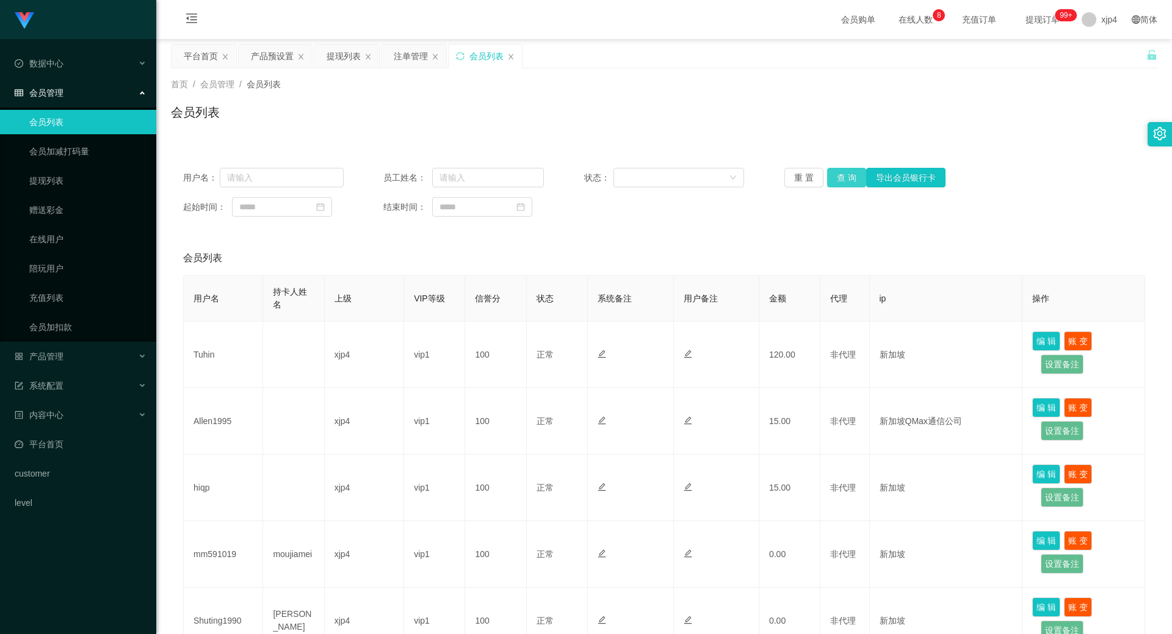
click at [845, 172] on button "查 询" at bounding box center [846, 178] width 39 height 20
click at [845, 172] on div "重 置 查 询 导出会员银行卡" at bounding box center [865, 178] width 161 height 20
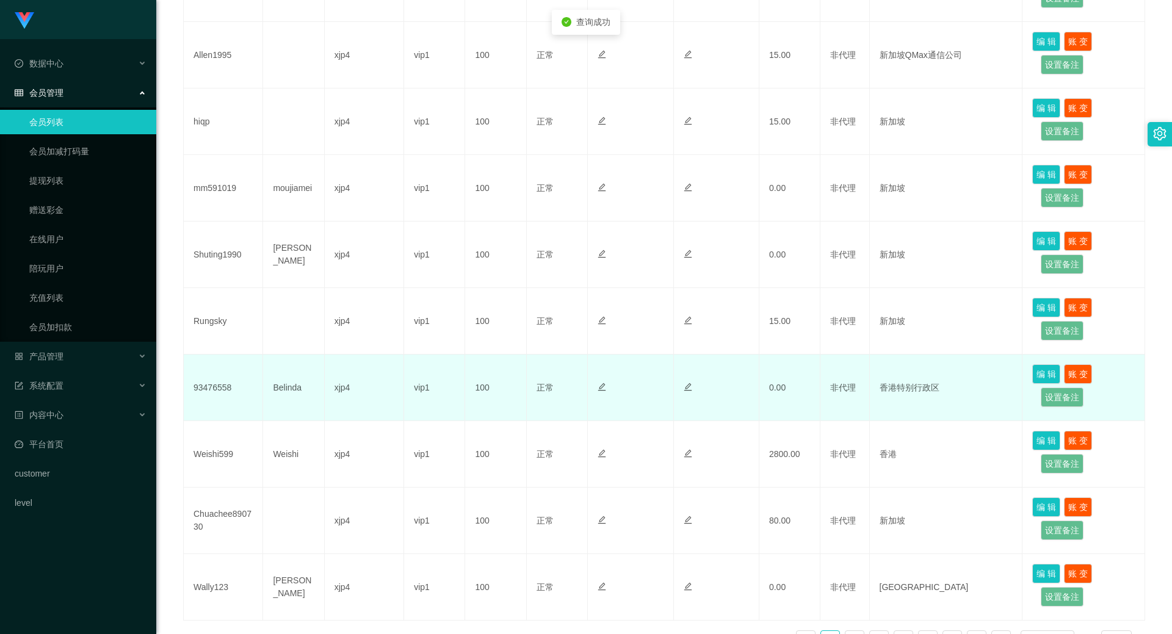
scroll to position [449, 0]
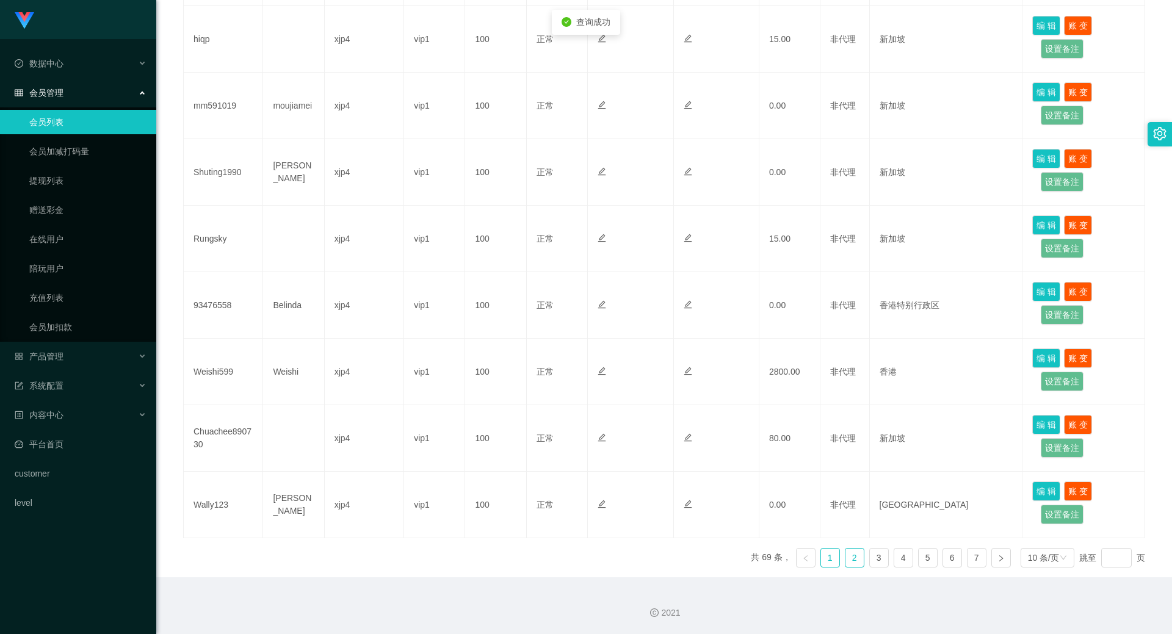
click at [846, 553] on link "2" at bounding box center [855, 558] width 18 height 18
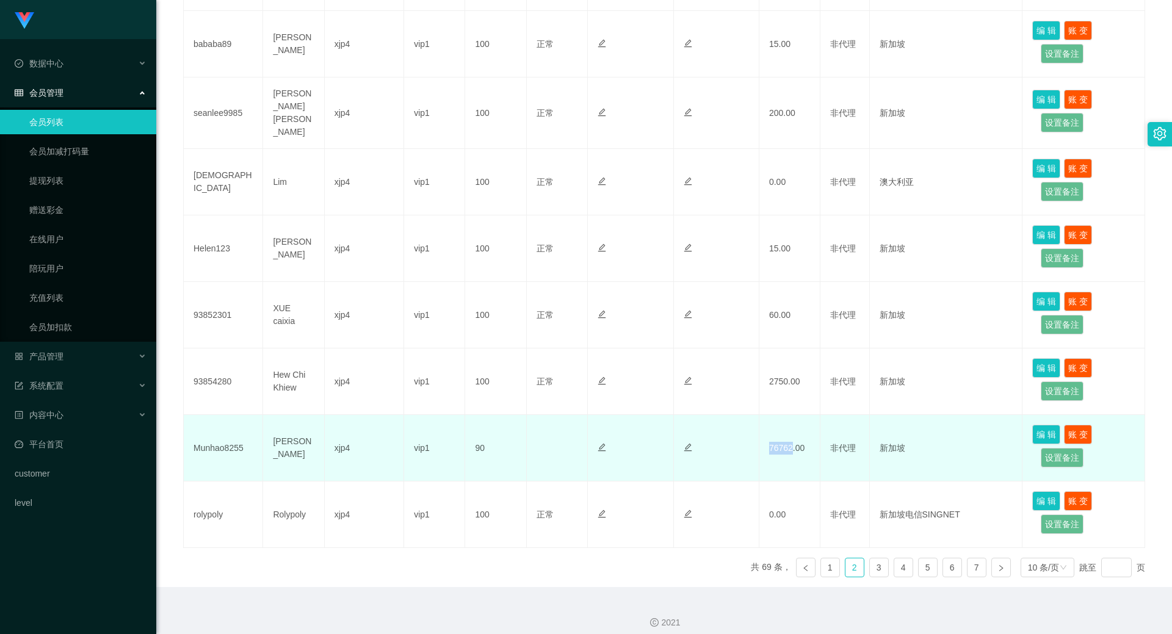
drag, startPoint x: 768, startPoint y: 442, endPoint x: 789, endPoint y: 444, distance: 22.1
click at [789, 444] on td "76762.00" at bounding box center [790, 448] width 61 height 67
copy td "76762"
